Goal: Information Seeking & Learning: Learn about a topic

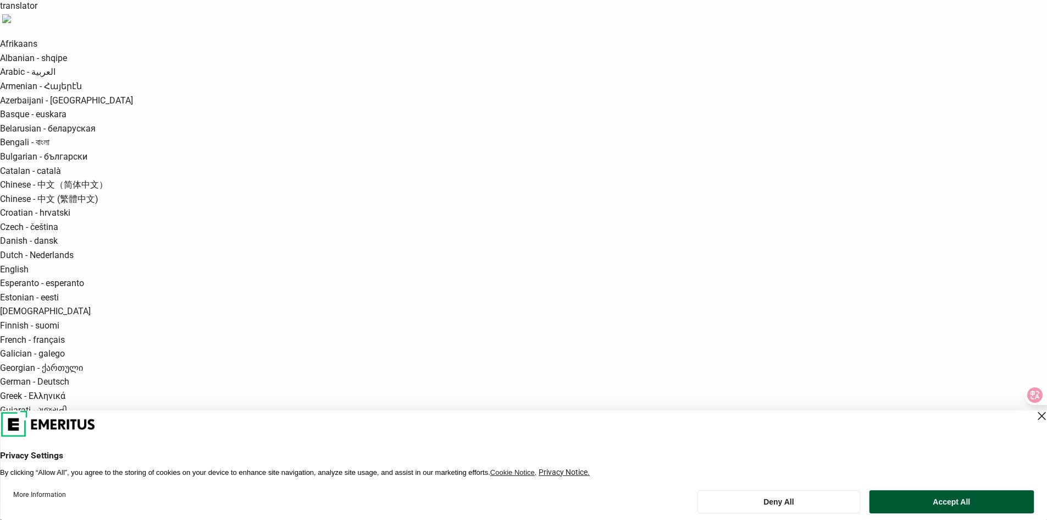
click at [944, 503] on button "Accept All" at bounding box center [952, 501] width 164 height 23
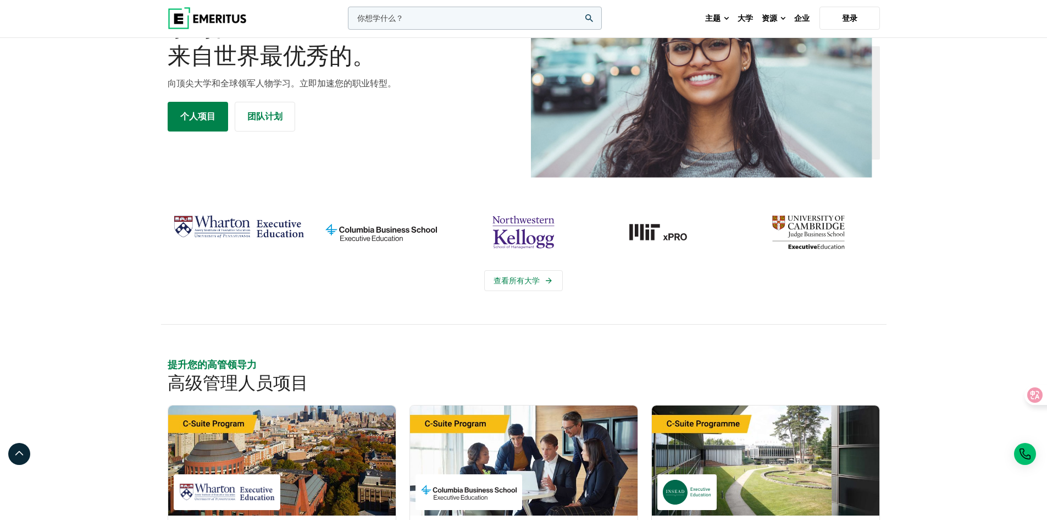
scroll to position [1100, 0]
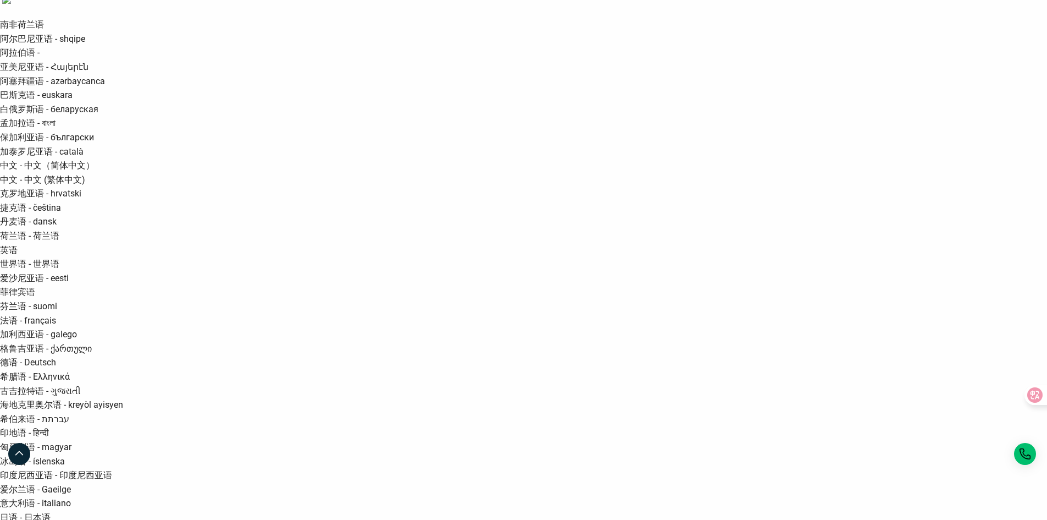
scroll to position [0, 0]
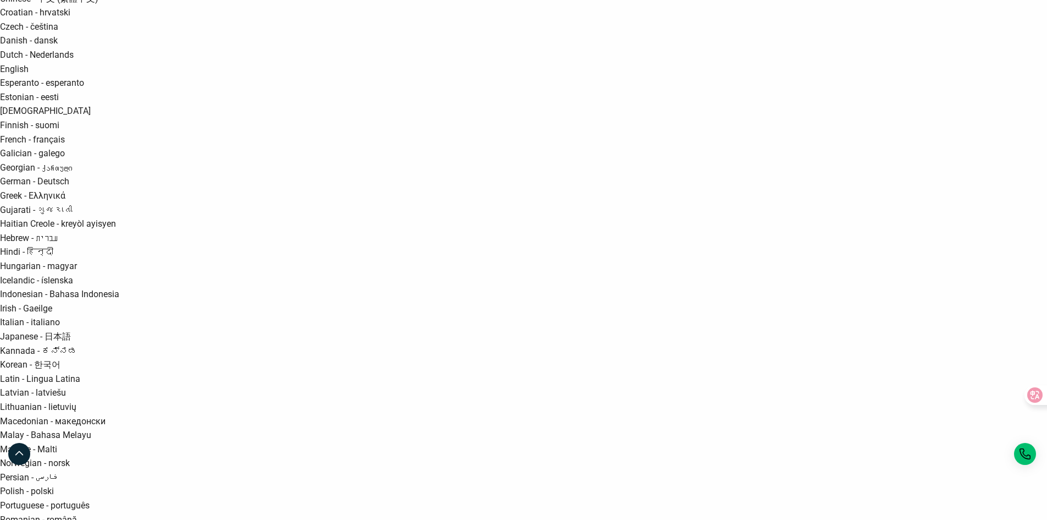
scroll to position [220, 0]
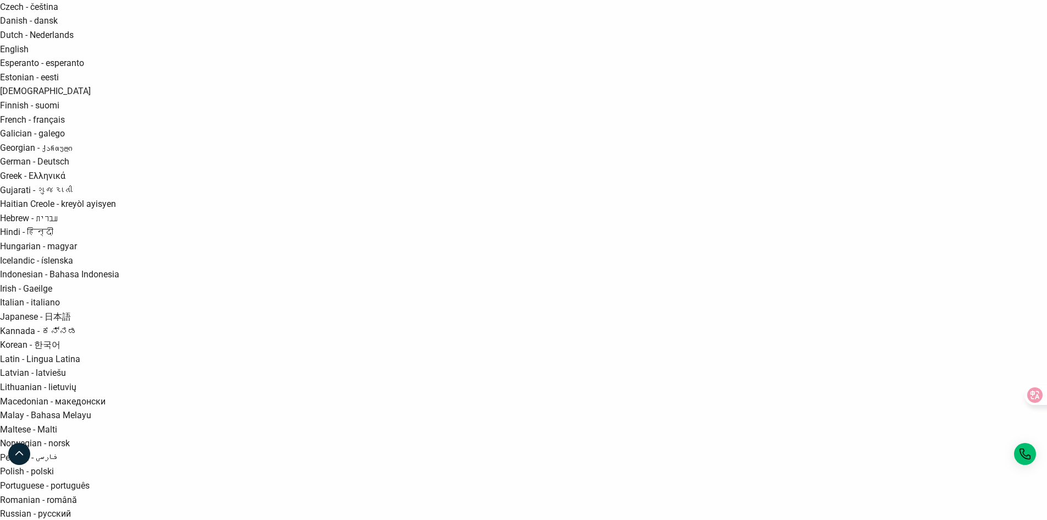
drag, startPoint x: 983, startPoint y: 313, endPoint x: 977, endPoint y: 312, distance: 6.1
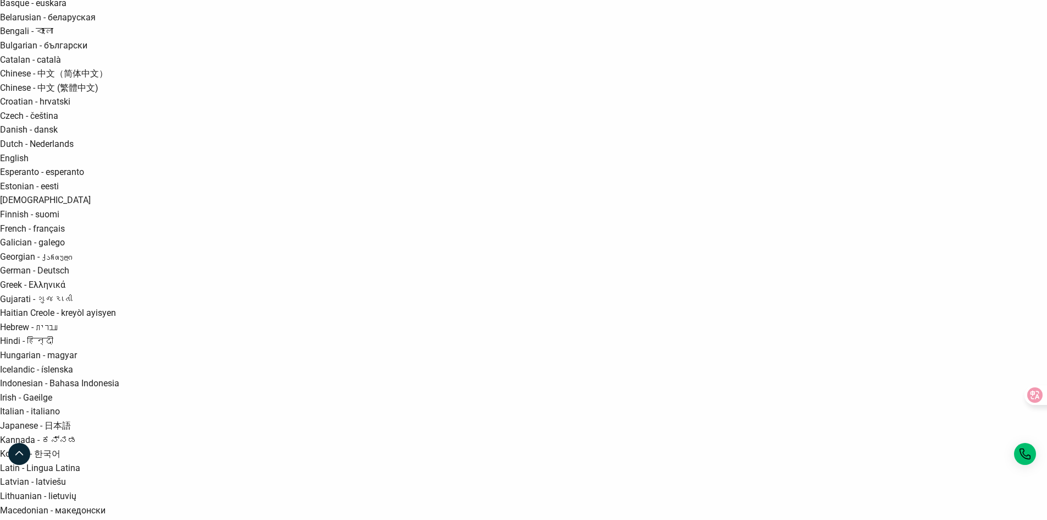
scroll to position [110, 0]
